Goal: Information Seeking & Learning: Learn about a topic

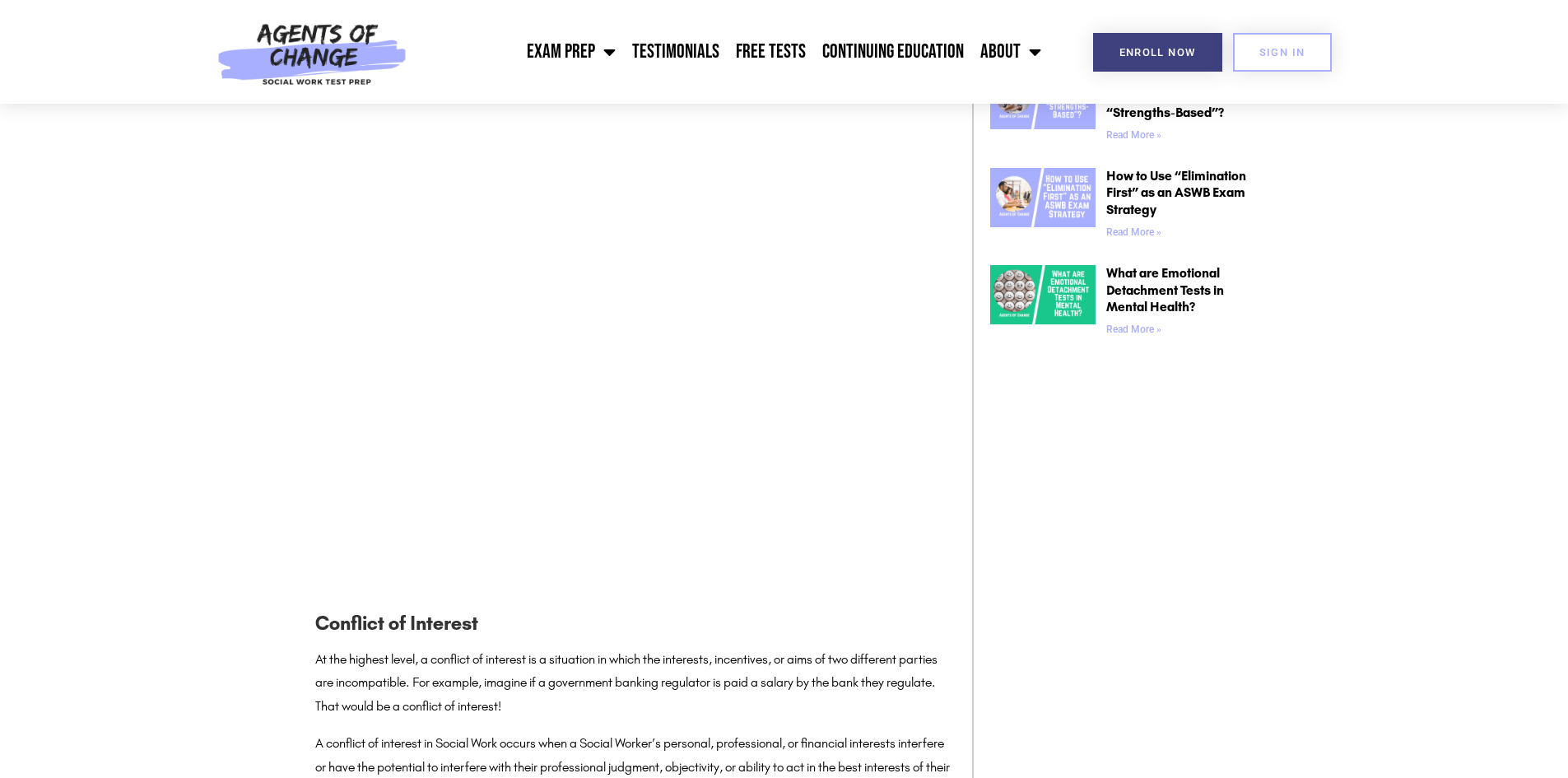
scroll to position [1482, 0]
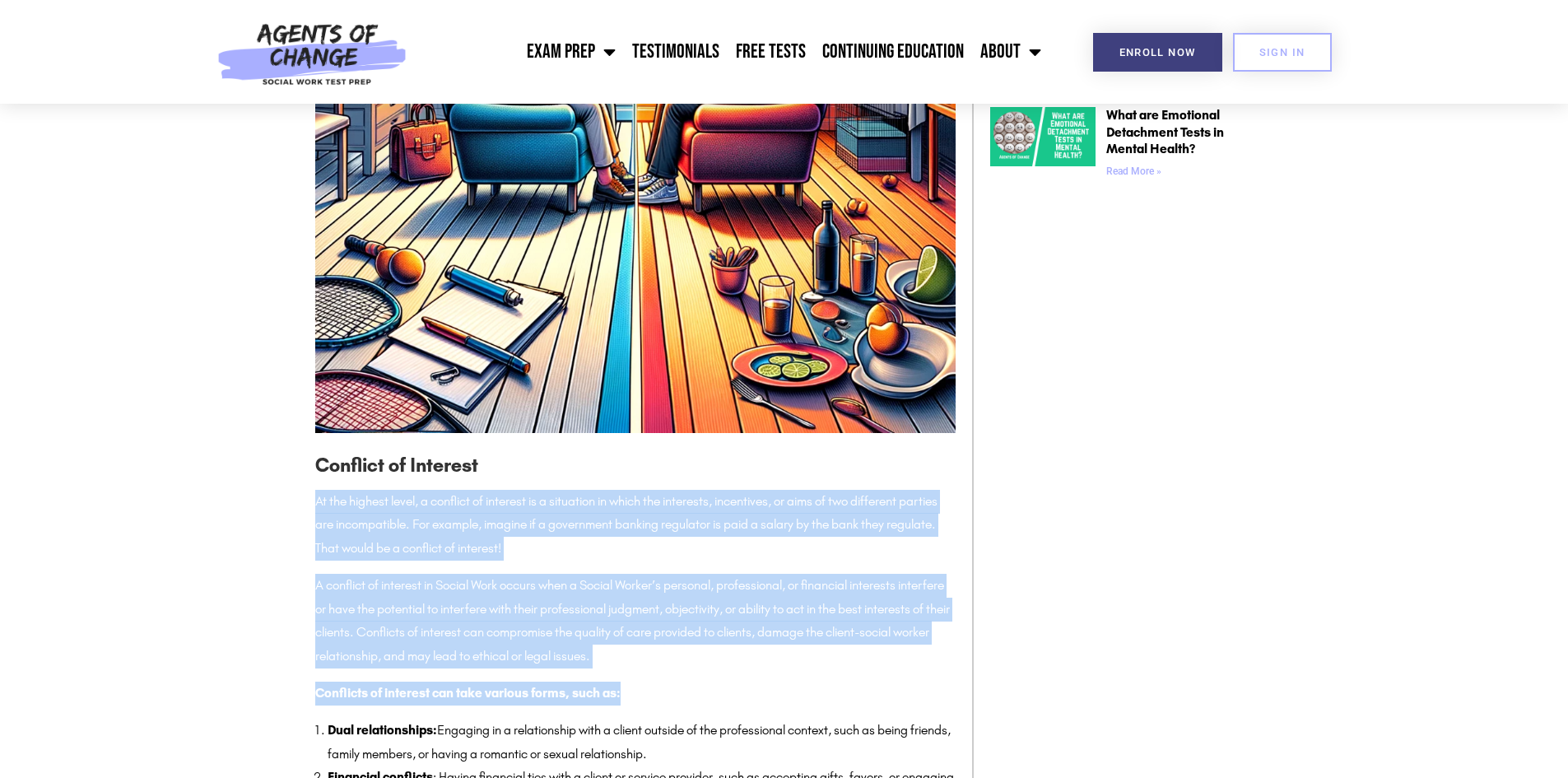
drag, startPoint x: 699, startPoint y: 684, endPoint x: 279, endPoint y: 490, distance: 462.6
click at [720, 664] on p "A conflict of interest in Social Work occurs when a Social Worker’s personal, p…" at bounding box center [635, 621] width 640 height 94
click at [704, 666] on p "A conflict of interest in Social Work occurs when a Social Worker’s personal, p…" at bounding box center [635, 621] width 640 height 94
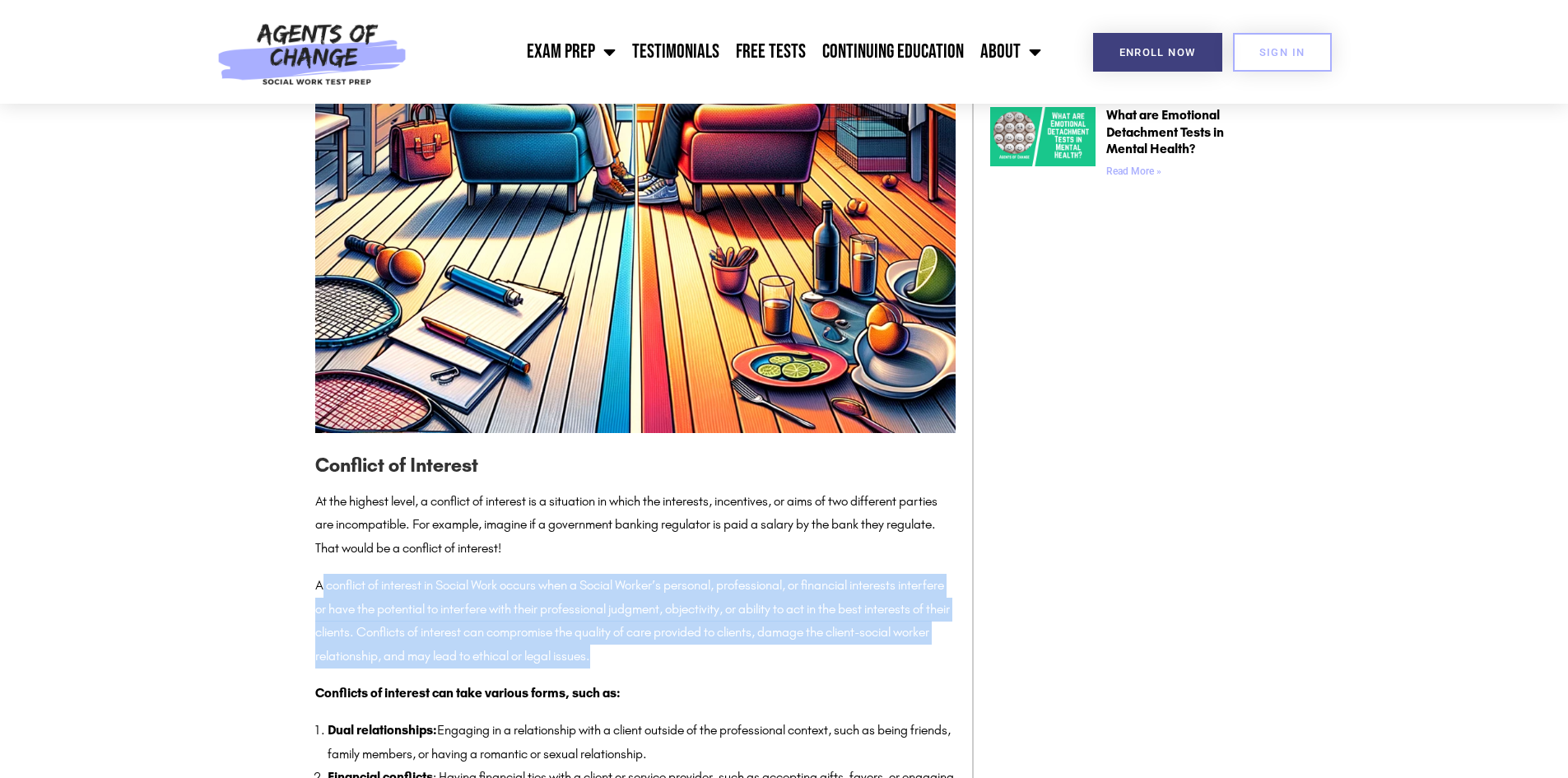
drag, startPoint x: 713, startPoint y: 660, endPoint x: 321, endPoint y: 593, distance: 397.7
click at [321, 593] on p "A conflict of interest in Social Work occurs when a Social Worker’s personal, p…" at bounding box center [635, 621] width 640 height 94
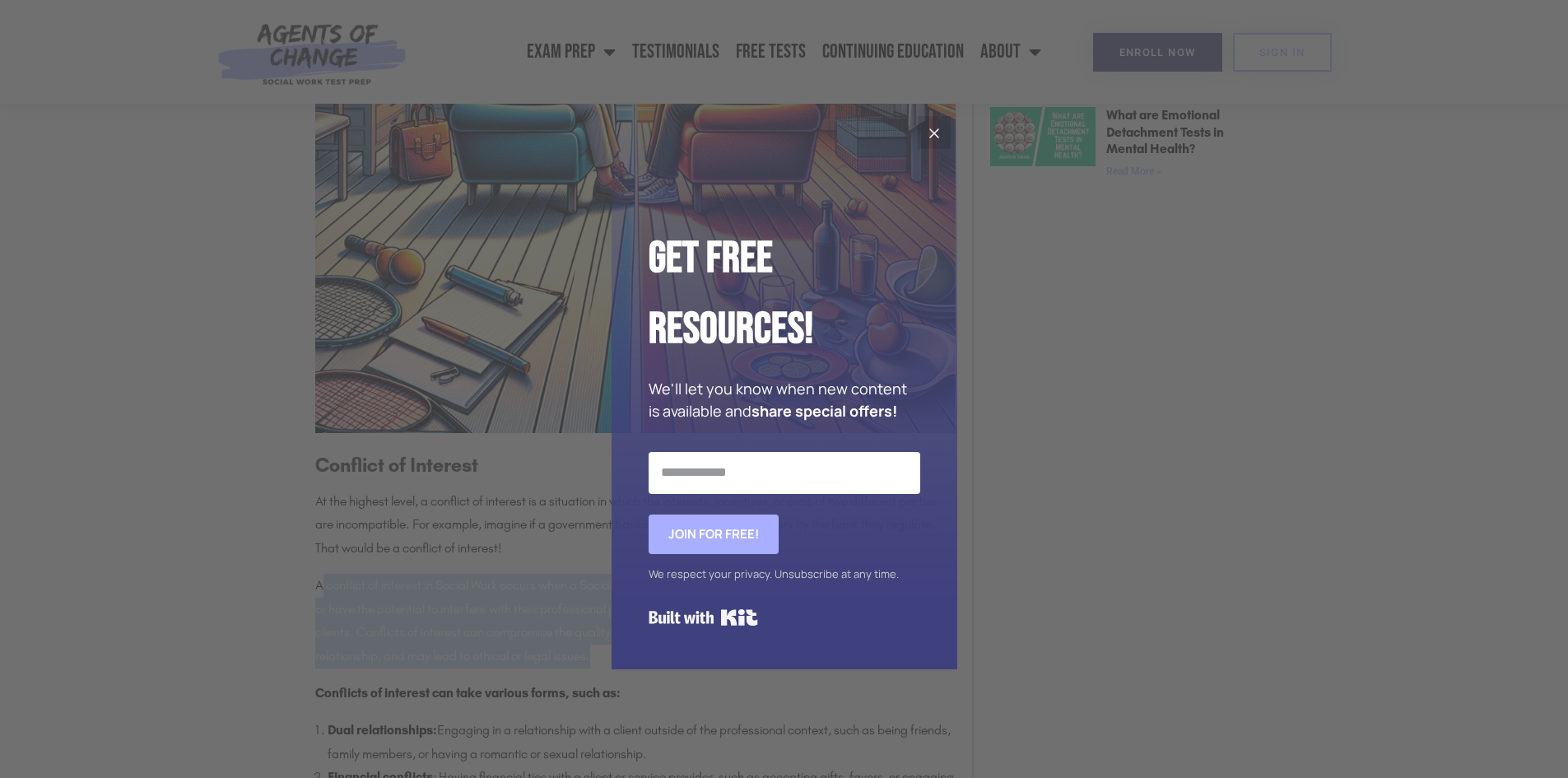
scroll to position [1564, 0]
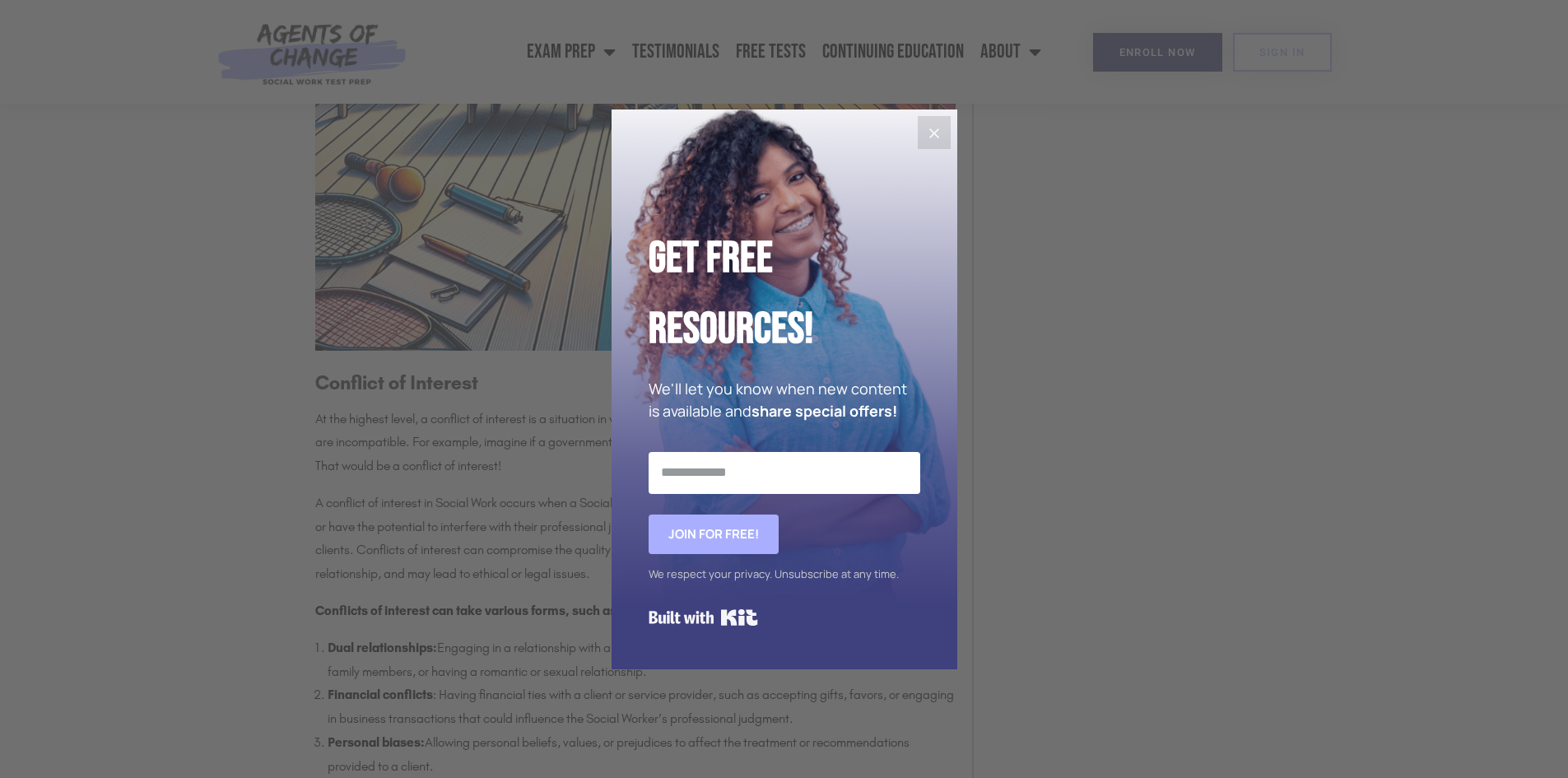
click at [935, 144] on button "Close" at bounding box center [934, 132] width 32 height 32
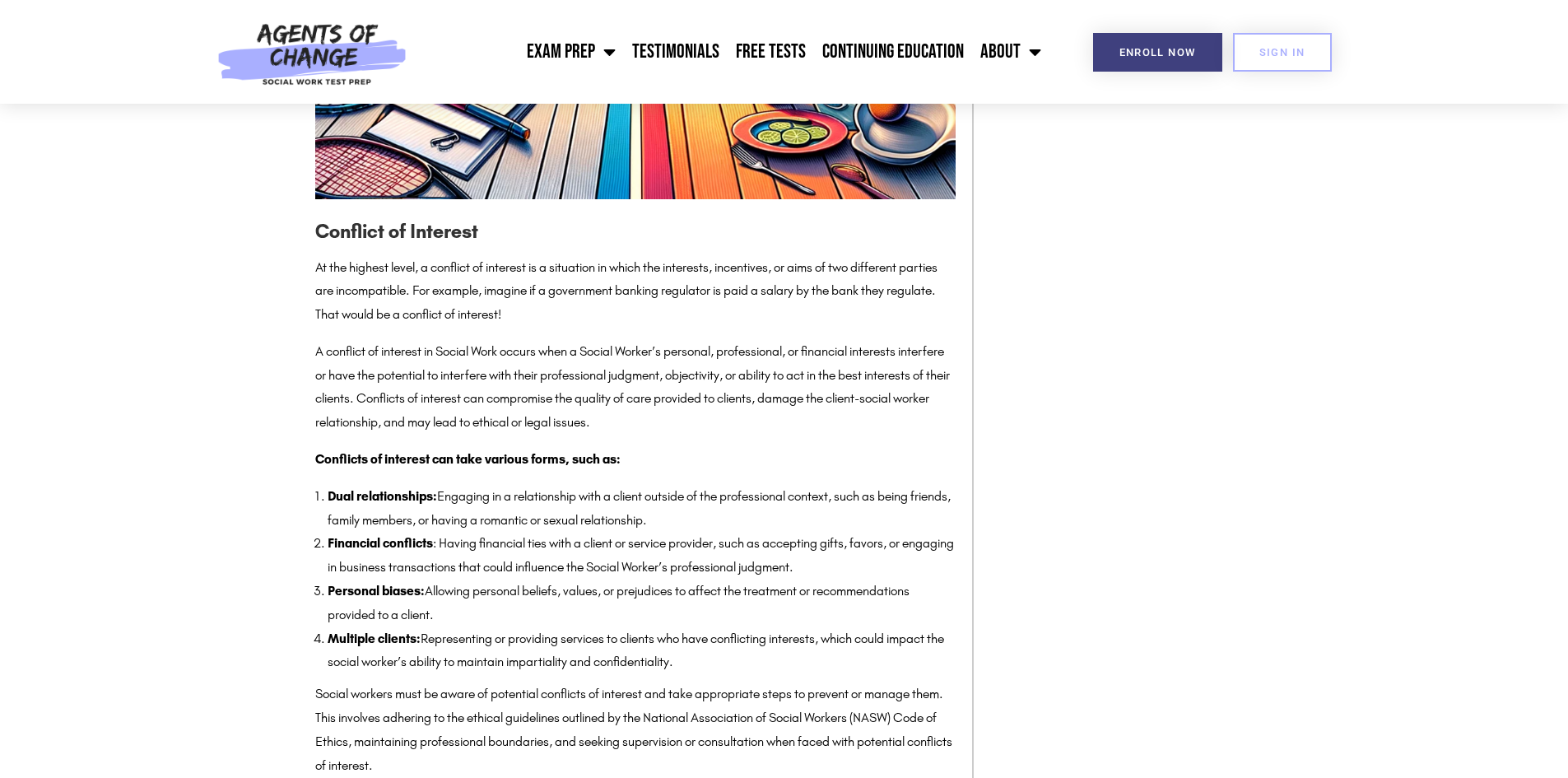
scroll to position [1729, 0]
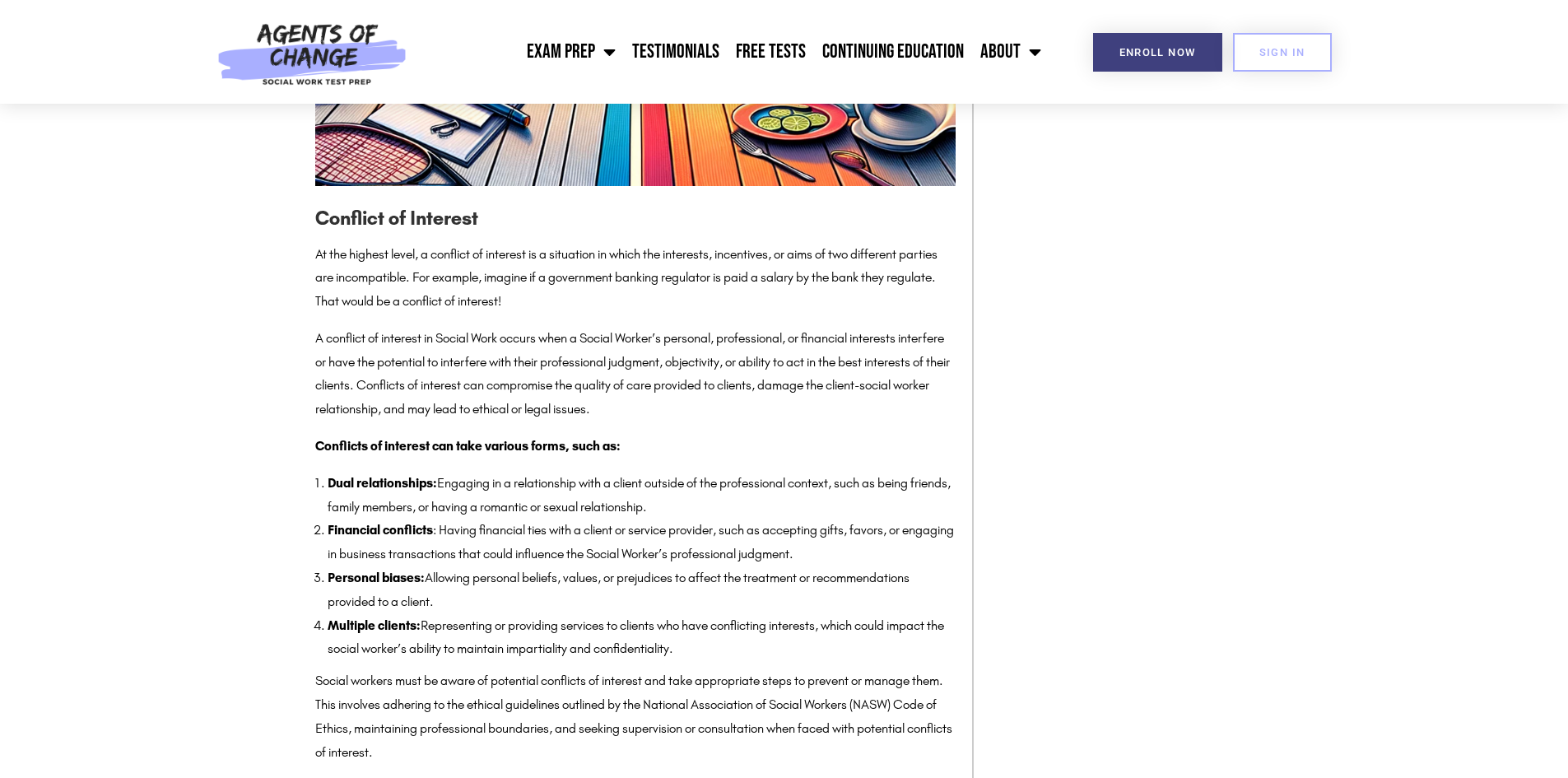
drag, startPoint x: 327, startPoint y: 473, endPoint x: 705, endPoint y: 651, distance: 417.8
click at [705, 651] on ol "Dual relationships: Engaging in a relationship with a client outside of the pro…" at bounding box center [641, 567] width 629 height 190
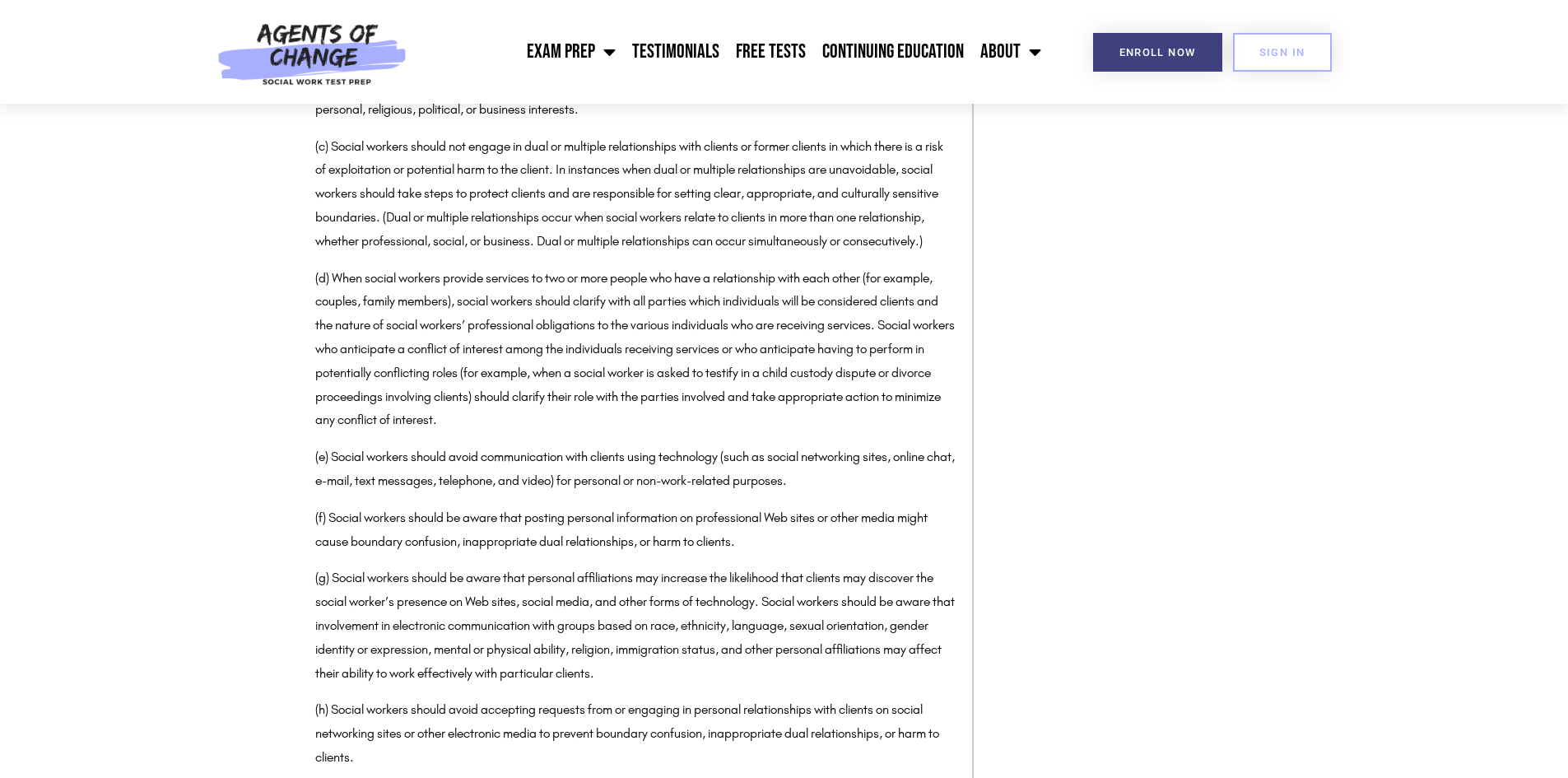
scroll to position [2799, 0]
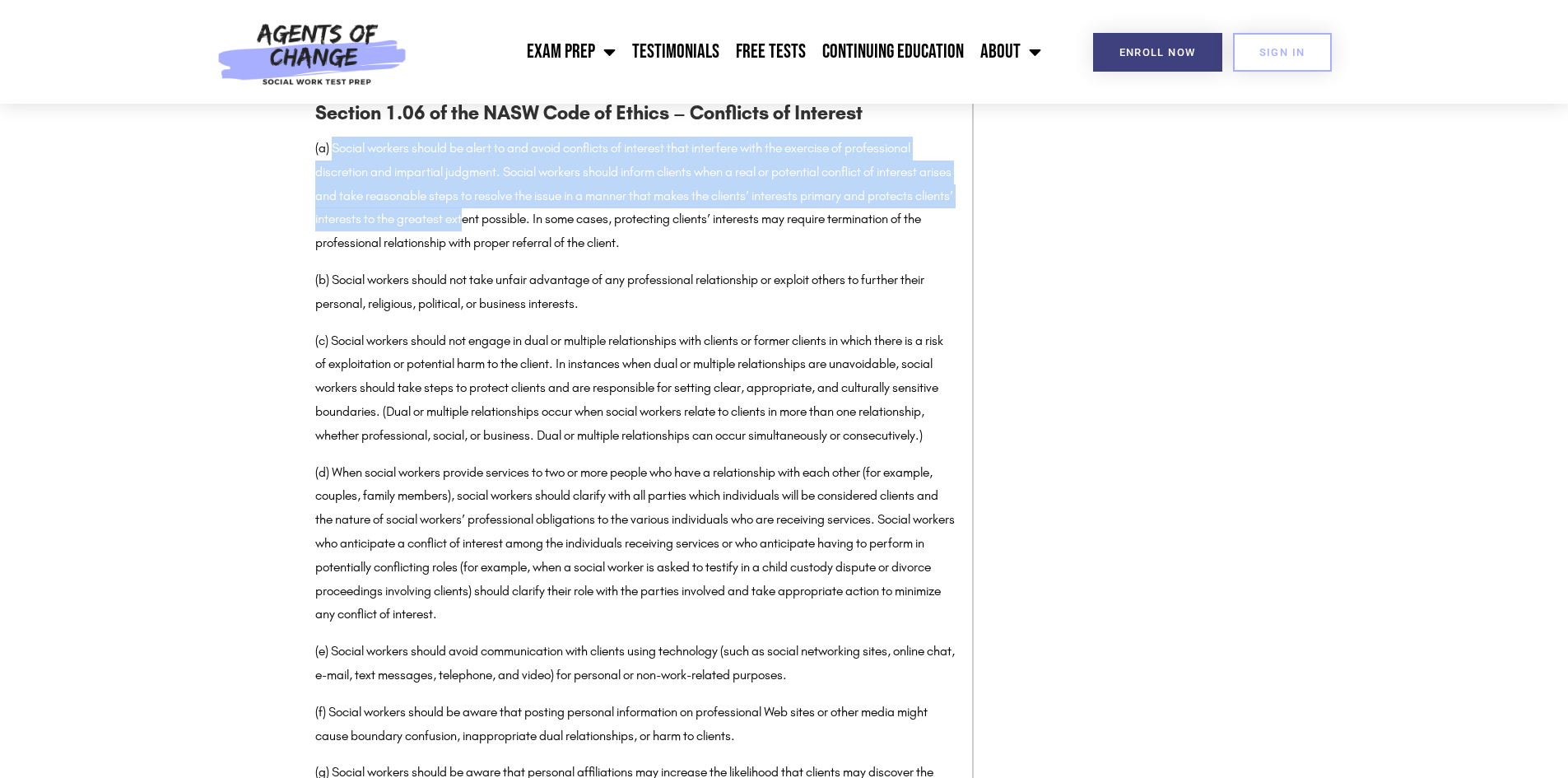
drag, startPoint x: 332, startPoint y: 151, endPoint x: 554, endPoint y: 214, distance: 230.8
click at [554, 214] on p "(a) Social workers should be alert to and avoid conflicts of interest that inte…" at bounding box center [635, 196] width 640 height 119
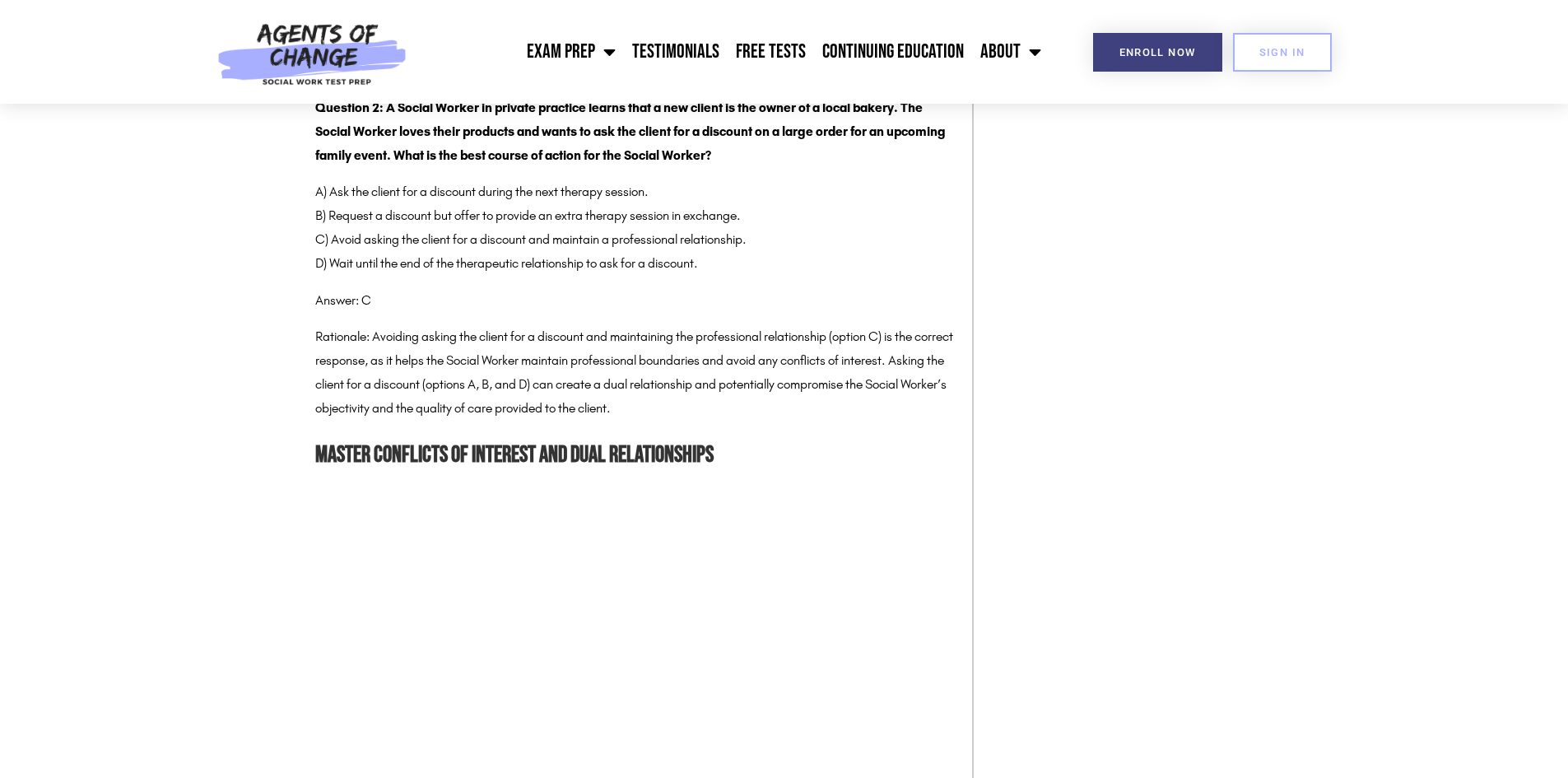
scroll to position [4116, 0]
